Goal: Task Accomplishment & Management: Complete application form

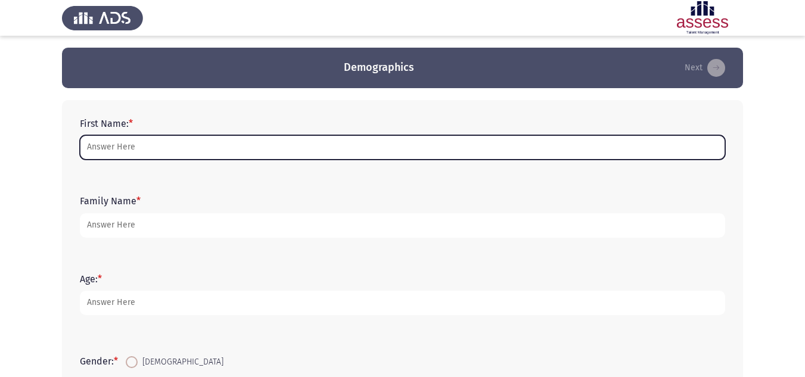
click at [145, 149] on input "First Name: *" at bounding box center [402, 147] width 645 height 24
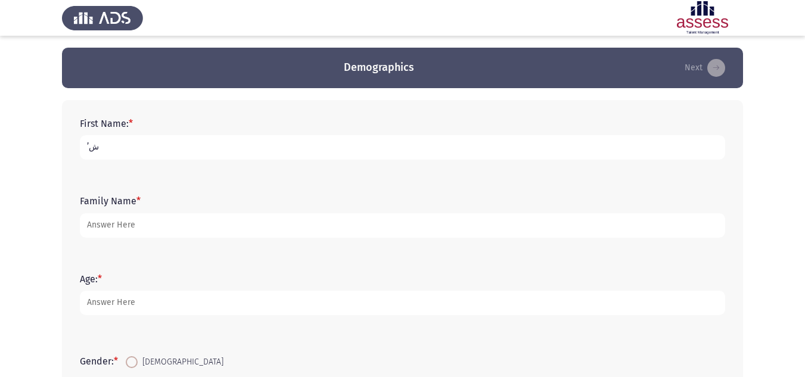
type input "’"
type input "Manal Ibrahim"
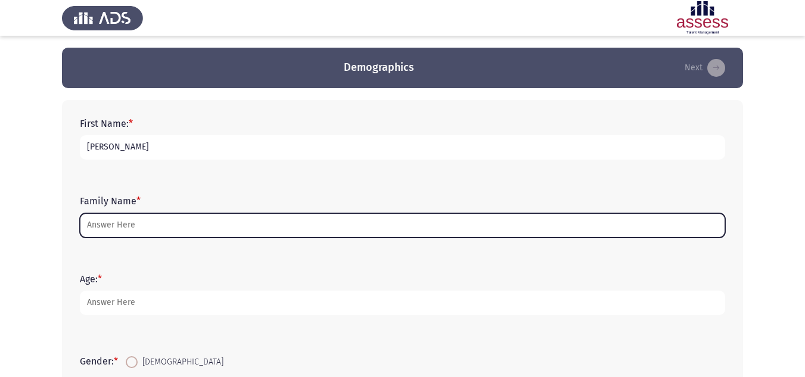
click at [142, 231] on input "Family Name *" at bounding box center [402, 225] width 645 height 24
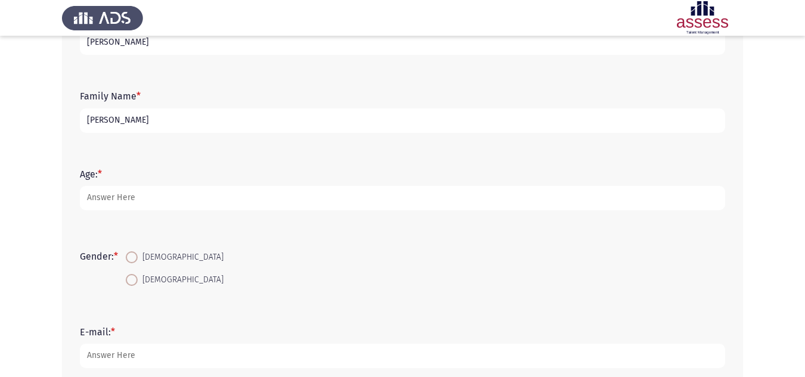
scroll to position [119, 0]
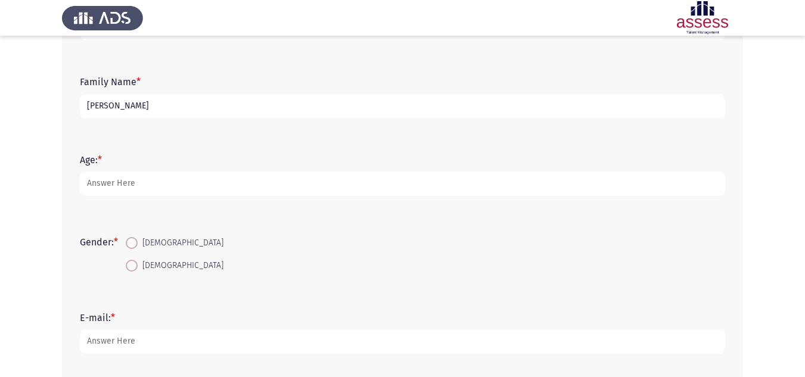
type input "Gaballa"
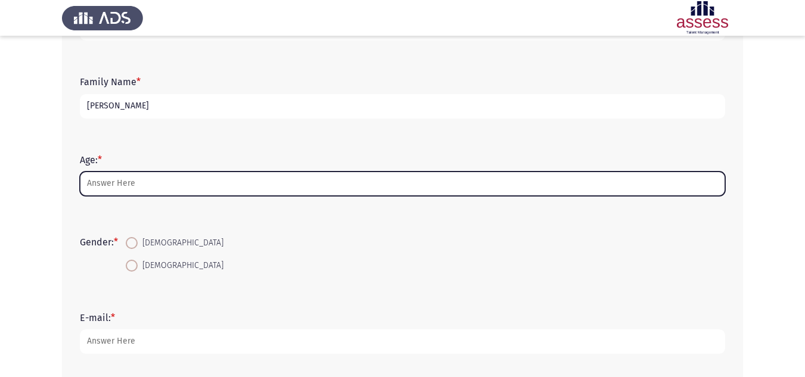
click at [105, 185] on input "Age: *" at bounding box center [402, 184] width 645 height 24
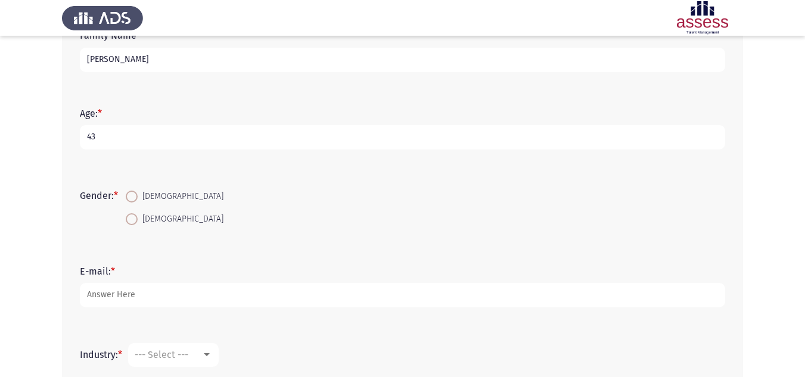
scroll to position [238, 0]
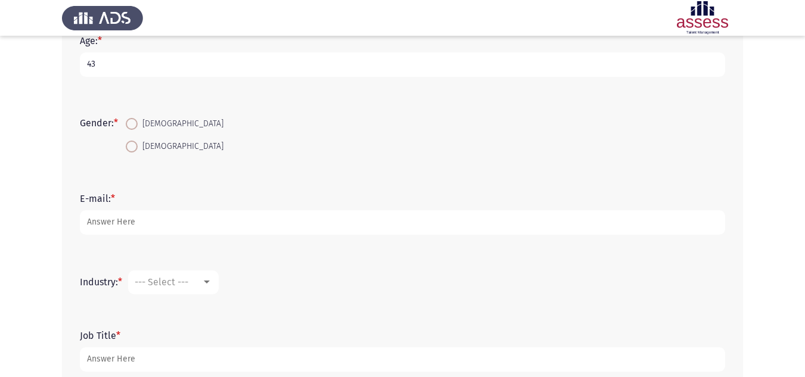
type input "43"
click at [160, 145] on span "Female" at bounding box center [181, 146] width 86 height 14
click at [138, 145] on input "Female" at bounding box center [132, 147] width 12 height 12
radio input "true"
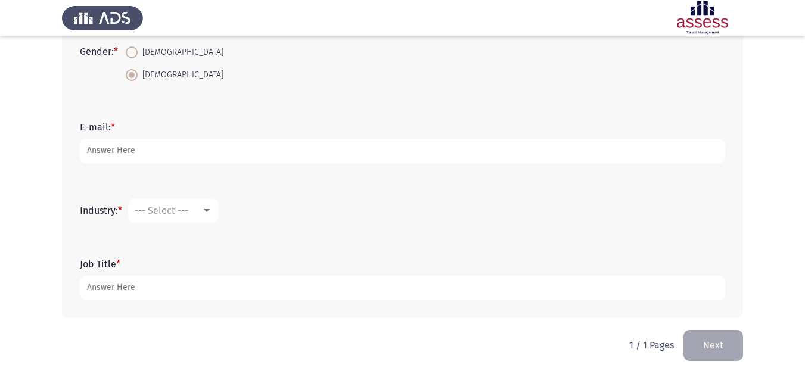
scroll to position [310, 0]
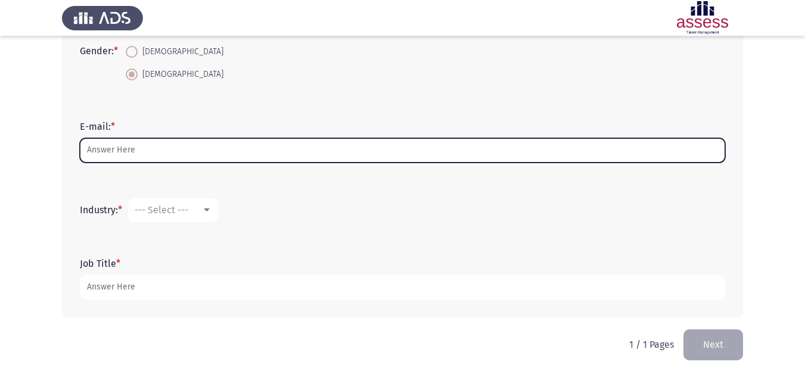
click at [150, 154] on input "E-mail: *" at bounding box center [402, 150] width 645 height 24
type input "Manal.ibrahim@evapharma.com"
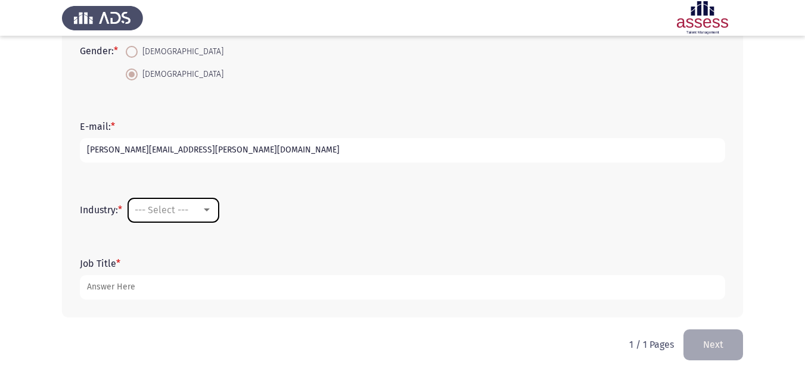
click at [210, 211] on div at bounding box center [207, 209] width 6 height 3
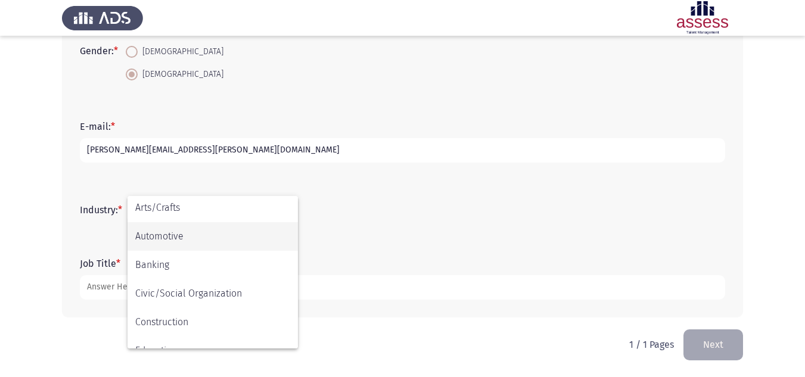
scroll to position [119, 0]
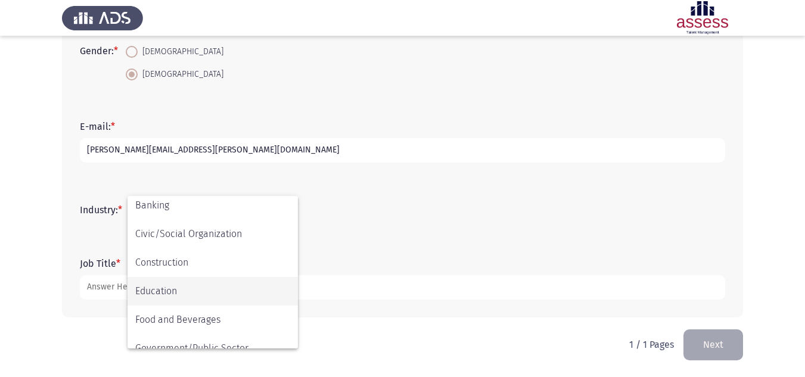
click at [182, 294] on span "Education" at bounding box center [212, 291] width 155 height 29
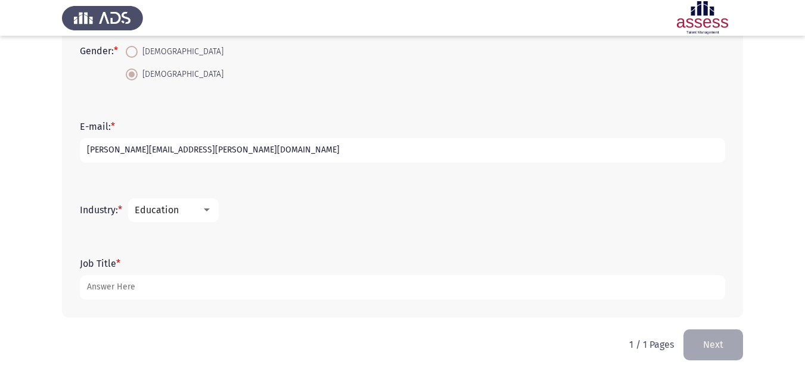
drag, startPoint x: 116, startPoint y: 214, endPoint x: 88, endPoint y: 214, distance: 28.0
click at [88, 214] on label "Industry: *" at bounding box center [101, 209] width 42 height 11
click at [209, 211] on div at bounding box center [207, 209] width 6 height 3
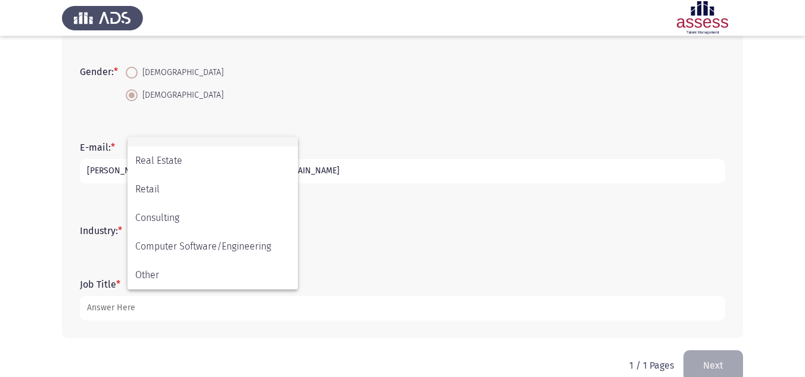
scroll to position [310, 0]
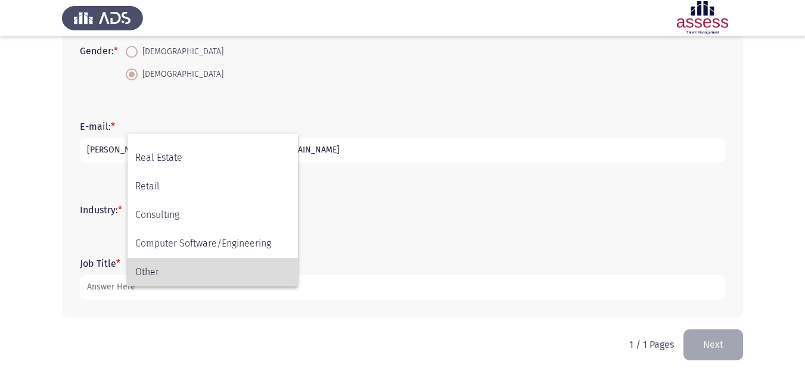
click at [228, 272] on span "Other" at bounding box center [212, 272] width 155 height 29
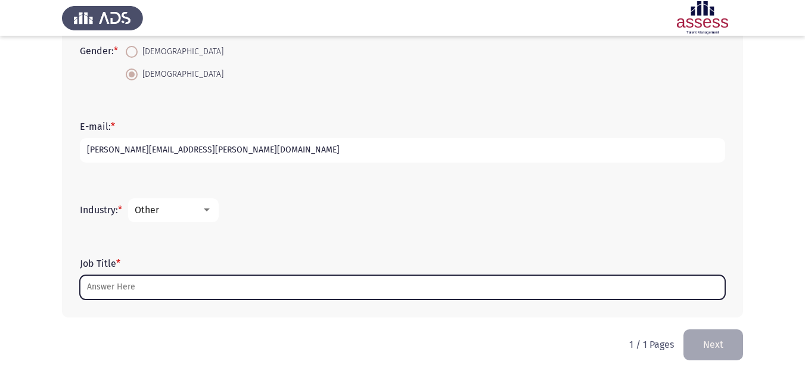
click at [147, 288] on input "Job Title *" at bounding box center [402, 287] width 645 height 24
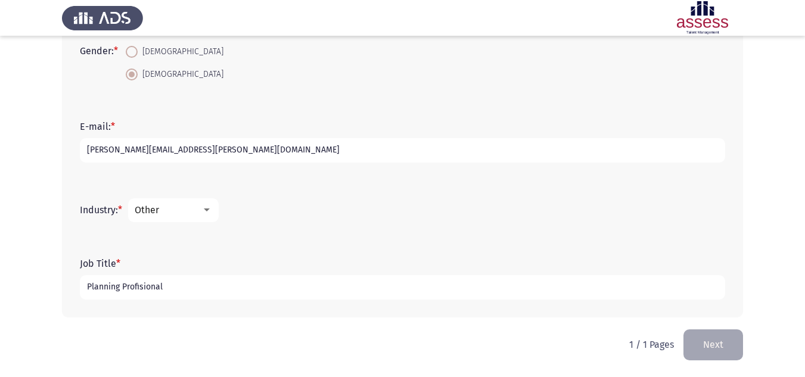
click at [142, 288] on input "Planning Profisional" at bounding box center [402, 287] width 645 height 24
click at [182, 290] on input "Planning Profissional" at bounding box center [402, 287] width 645 height 24
click at [150, 289] on input "Planning Profissional" at bounding box center [402, 287] width 645 height 24
type input "Planning Profissional"
click at [212, 206] on div at bounding box center [206, 211] width 11 height 10
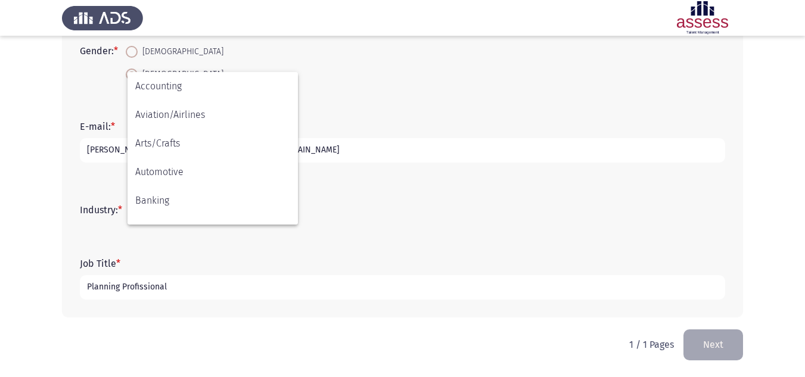
scroll to position [391, 0]
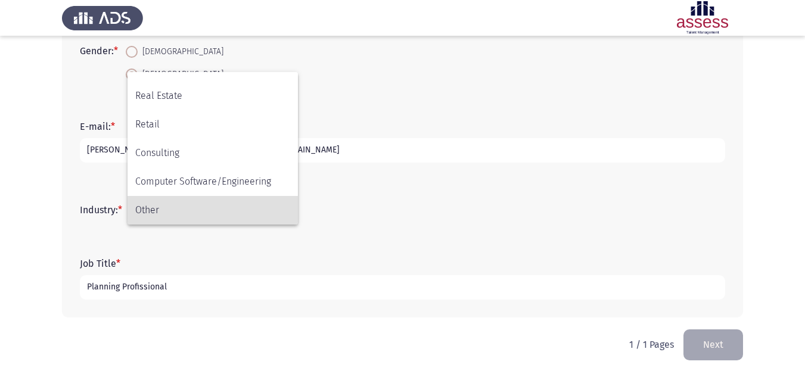
click at [167, 211] on span "Other" at bounding box center [212, 210] width 155 height 29
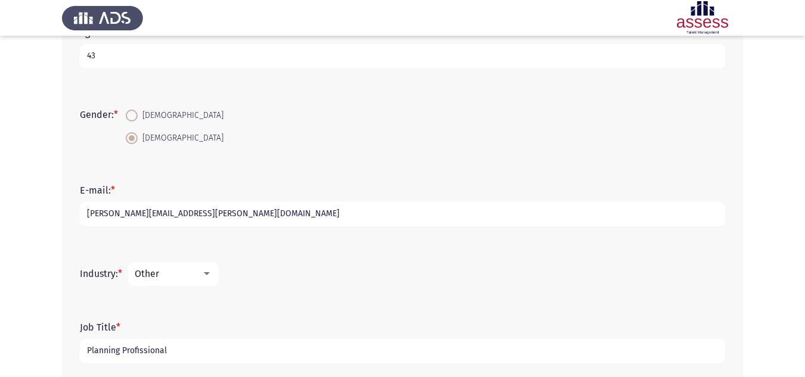
scroll to position [310, 0]
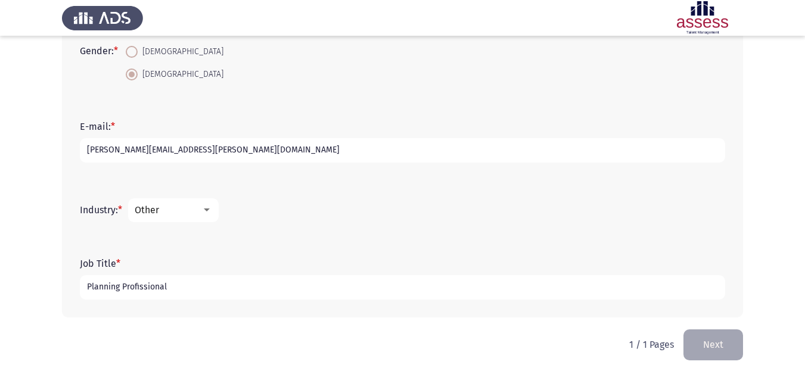
click at [719, 349] on button "Next" at bounding box center [713, 344] width 60 height 30
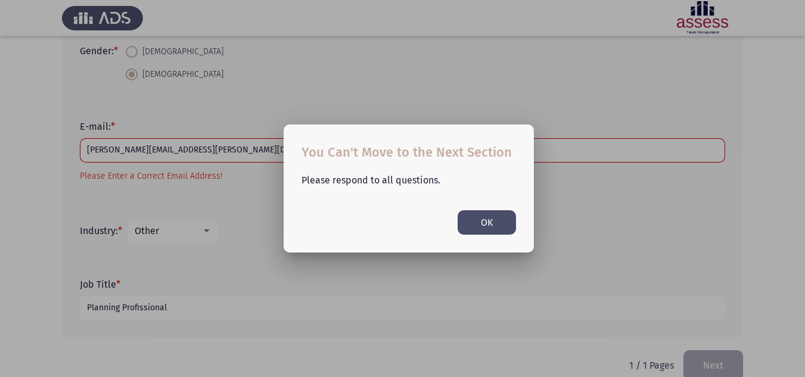
scroll to position [0, 0]
click at [486, 219] on button "OK" at bounding box center [486, 222] width 58 height 24
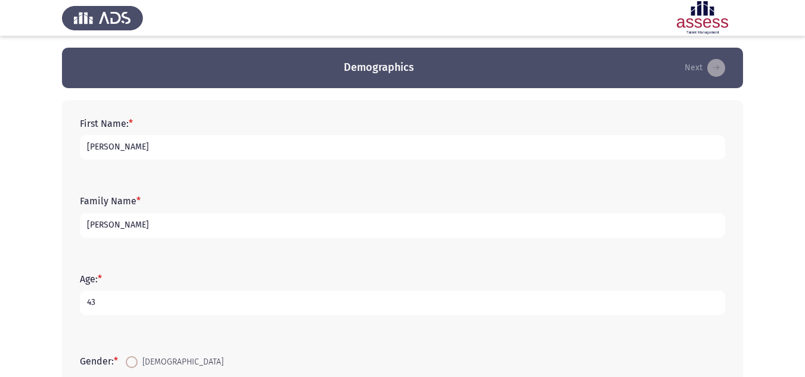
scroll to position [315, 0]
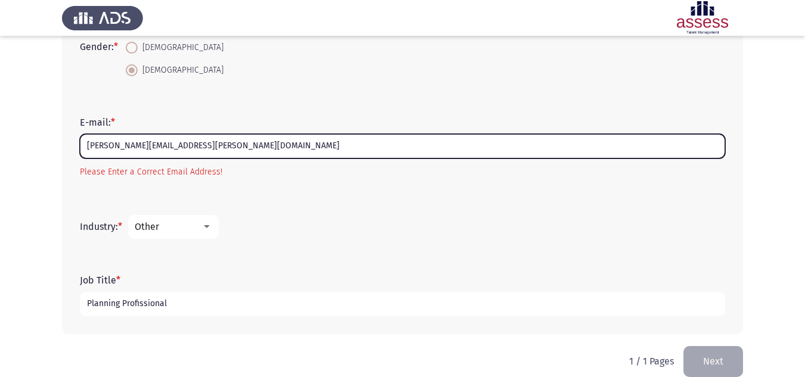
click at [221, 151] on input "Manal.ibrahim@evapharma.com" at bounding box center [402, 146] width 645 height 24
drag, startPoint x: 221, startPoint y: 151, endPoint x: 73, endPoint y: 142, distance: 148.0
click at [73, 142] on div "First Name: * Manal Ibrahim Family Name * Gaballa Age: * 43 Gender: * Male Fema…" at bounding box center [402, 60] width 681 height 549
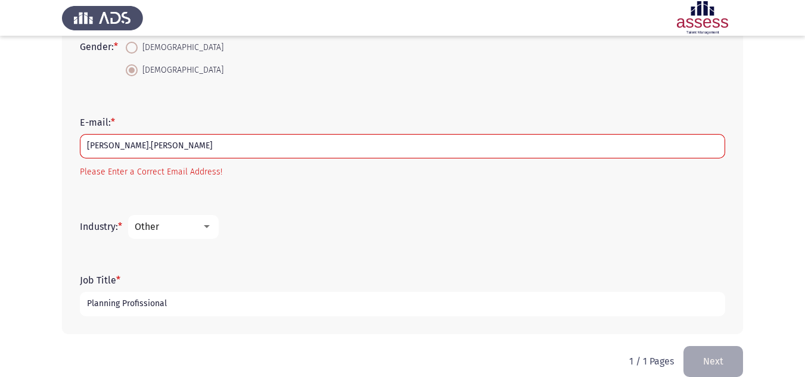
click at [715, 353] on button "Next" at bounding box center [713, 361] width 60 height 30
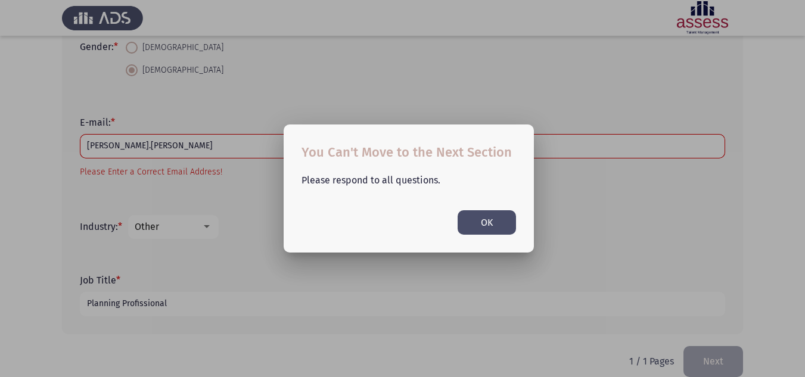
scroll to position [0, 0]
click at [494, 221] on button "OK" at bounding box center [486, 222] width 58 height 24
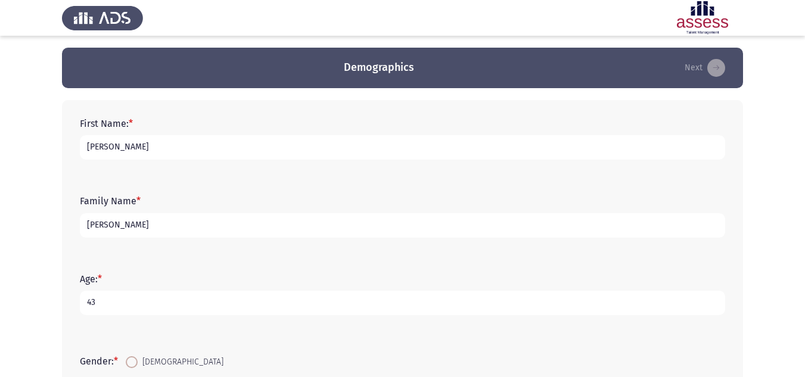
scroll to position [315, 0]
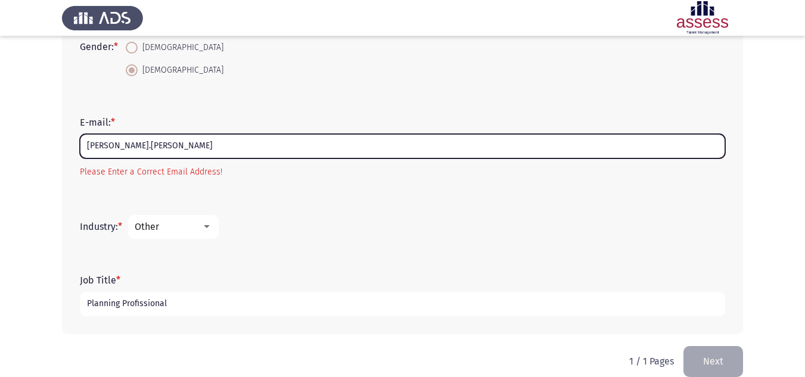
click at [170, 142] on input "manal.ibrahim" at bounding box center [402, 146] width 645 height 24
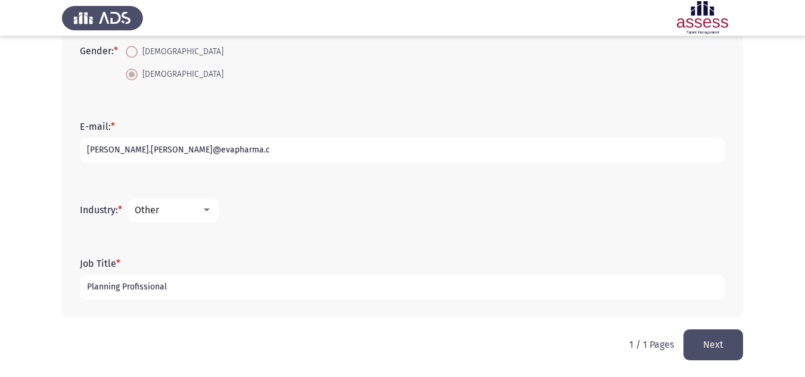
scroll to position [310, 0]
type input "manal.ibrahim@evapharma.com"
click at [717, 340] on button "Next" at bounding box center [713, 344] width 60 height 30
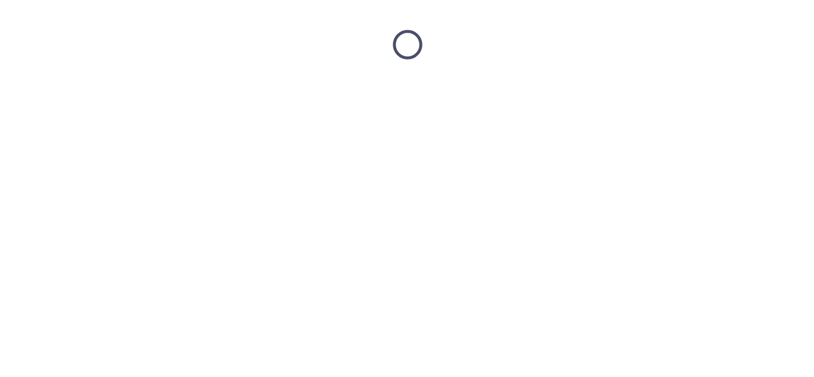
scroll to position [0, 0]
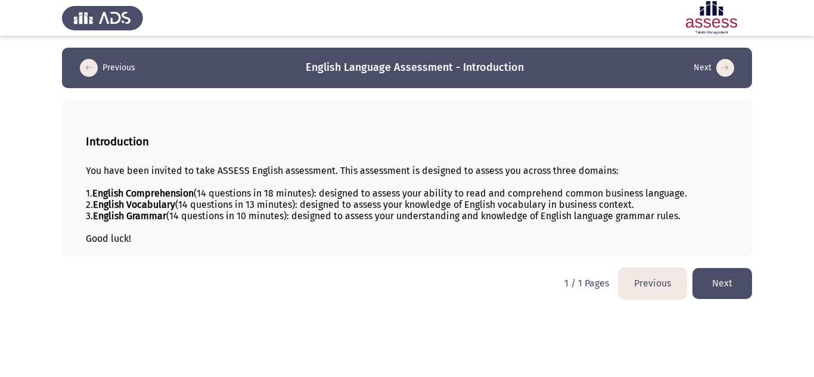
click at [718, 282] on button "Next" at bounding box center [722, 283] width 60 height 30
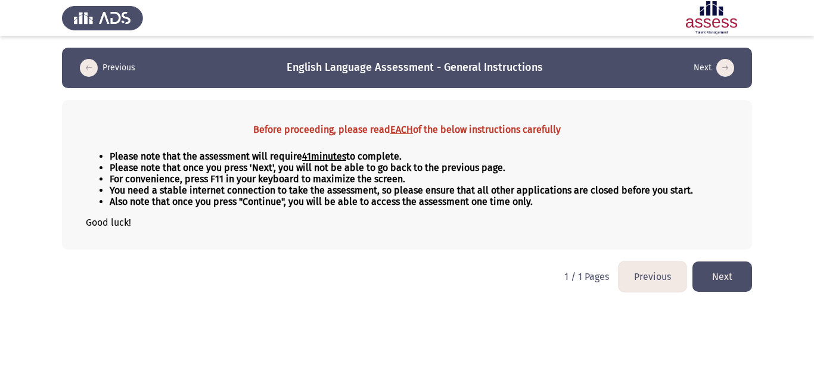
click at [121, 69] on button "Previous" at bounding box center [107, 67] width 63 height 19
